Goal: Check status: Check status

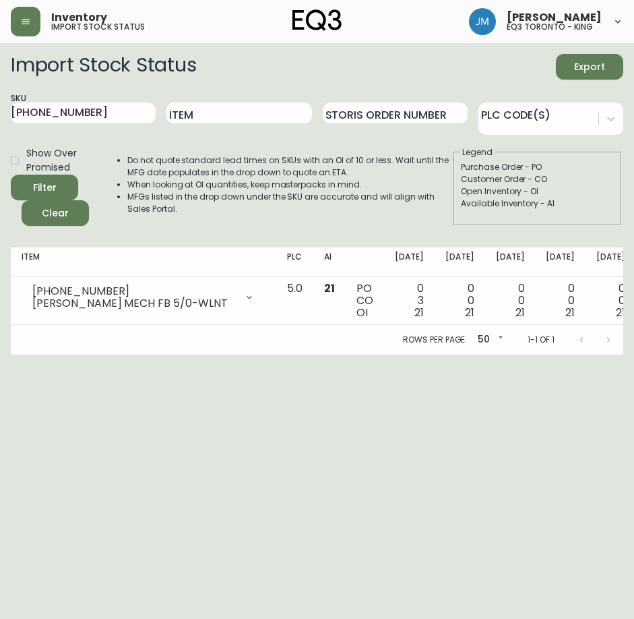
drag, startPoint x: 99, startPoint y: 124, endPoint x: -1, endPoint y: 98, distance: 103.0
click at [0, 98] on html "Inventory import stock status [PERSON_NAME] eq3 [GEOGRAPHIC_DATA] - king Import…" at bounding box center [317, 177] width 634 height 355
click at [55, 176] on button "Filter" at bounding box center [44, 188] width 67 height 26
click at [51, 191] on div "Filter" at bounding box center [45, 187] width 24 height 17
click at [86, 212] on button "Clear" at bounding box center [55, 213] width 67 height 26
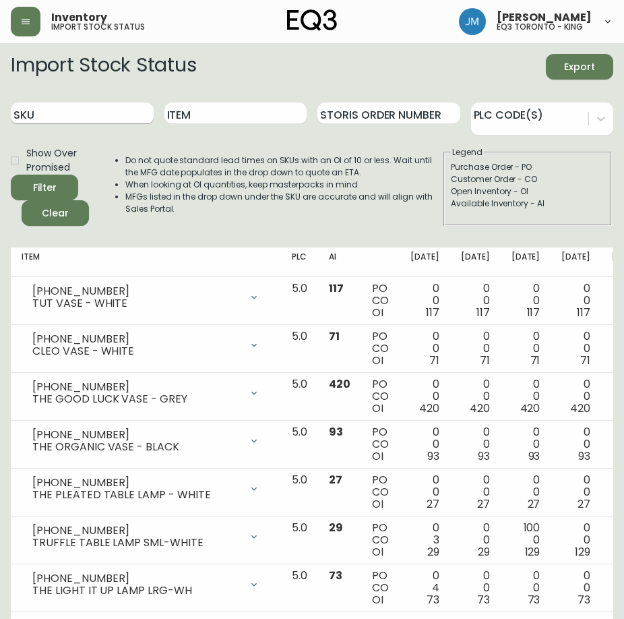
click at [127, 113] on input "SKU" at bounding box center [82, 113] width 143 height 22
paste input "[PHONE_NUMBER]"
type input "[PHONE_NUMBER]"
click at [11, 175] on button "Filter" at bounding box center [44, 188] width 67 height 26
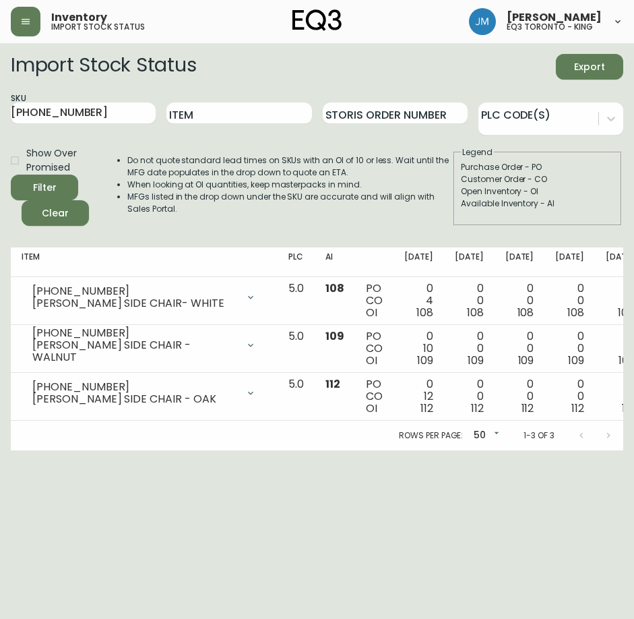
drag, startPoint x: 98, startPoint y: 161, endPoint x: 90, endPoint y: 139, distance: 23.4
click at [98, 161] on div "Show Over Promised" at bounding box center [56, 160] width 90 height 28
drag, startPoint x: 26, startPoint y: 111, endPoint x: -1, endPoint y: 111, distance: 27.0
click at [0, 111] on html "Inventory import stock status [PERSON_NAME] eq3 [GEOGRAPHIC_DATA] - king Import…" at bounding box center [317, 225] width 634 height 450
drag, startPoint x: 90, startPoint y: 512, endPoint x: 95, endPoint y: 487, distance: 26.2
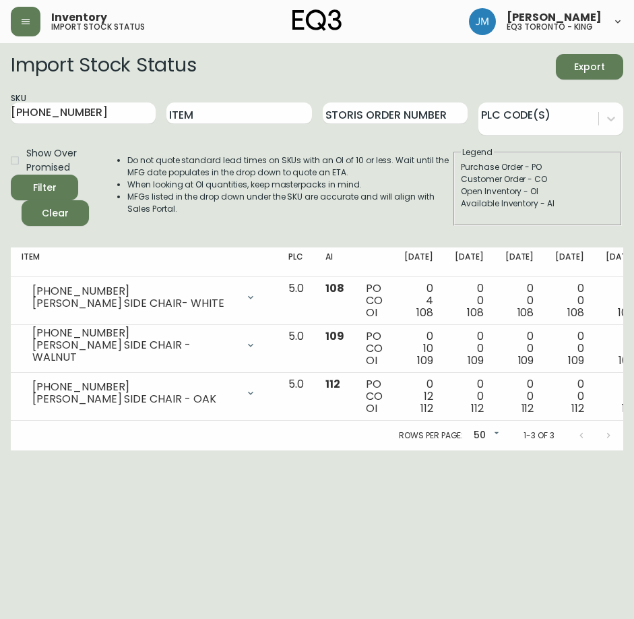
click at [90, 450] on html "Inventory import stock status [PERSON_NAME] eq3 [GEOGRAPHIC_DATA] - king Import…" at bounding box center [317, 225] width 634 height 450
